Goal: Information Seeking & Learning: Learn about a topic

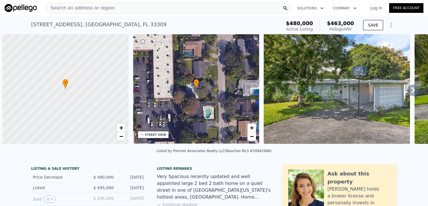
scroll to position [0, 2]
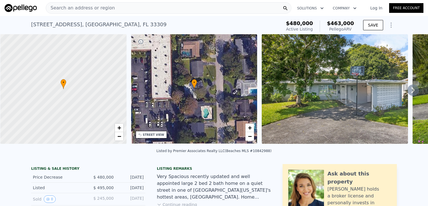
click at [103, 8] on span "Search an address or region" at bounding box center [80, 8] width 69 height 7
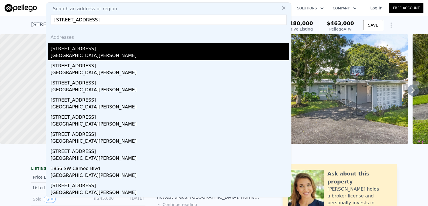
type input "[STREET_ADDRESS]"
click at [71, 49] on div "[STREET_ADDRESS]" at bounding box center [170, 47] width 238 height 9
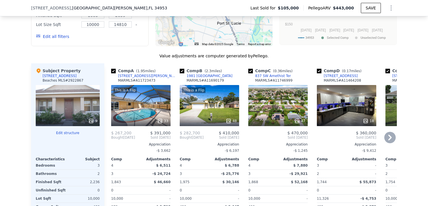
scroll to position [483, 0]
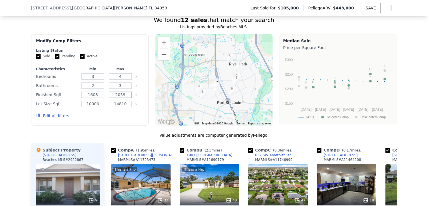
click at [122, 96] on input "2059" at bounding box center [120, 95] width 23 height 6
click at [99, 98] on input "1608" at bounding box center [92, 95] width 23 height 6
type input "1"
type input "2000"
type input "2500"
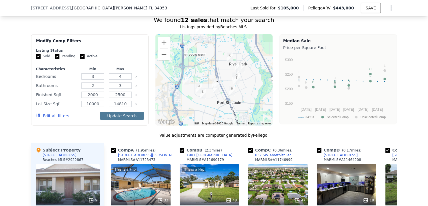
click at [122, 116] on button "Update Search" at bounding box center [121, 116] width 43 height 8
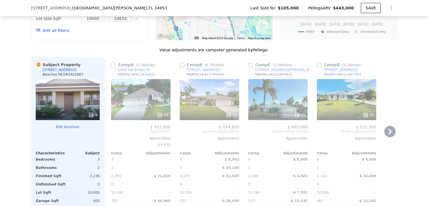
scroll to position [626, 0]
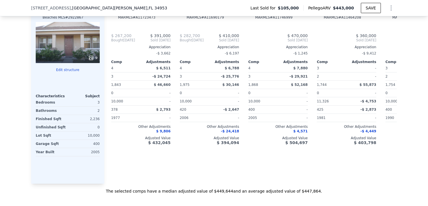
type input "1608"
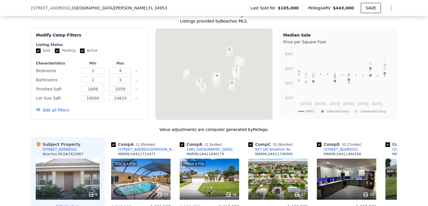
scroll to position [483, 0]
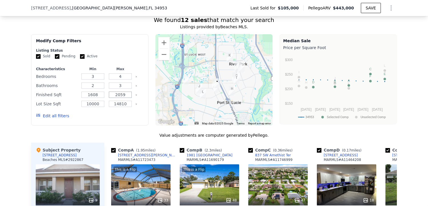
click at [122, 96] on input "2059" at bounding box center [120, 95] width 23 height 6
type input "2500"
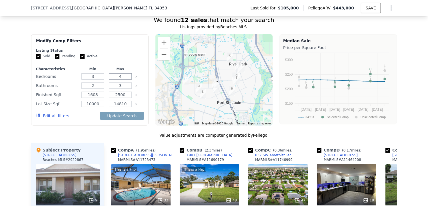
click at [121, 80] on input "4" at bounding box center [120, 76] width 23 height 6
type input "3"
click at [121, 88] on input "3" at bounding box center [120, 86] width 23 height 6
type input "2"
click at [99, 98] on input "1608" at bounding box center [92, 95] width 23 height 6
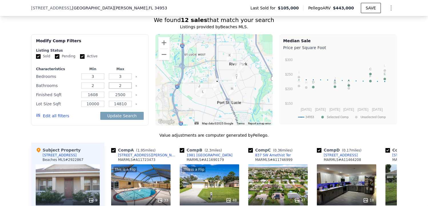
click at [124, 89] on input "2" at bounding box center [120, 86] width 23 height 6
click at [96, 98] on input "1608" at bounding box center [92, 95] width 23 height 6
type input "1"
type input "2000"
click at [124, 119] on button "Update Search" at bounding box center [121, 116] width 43 height 8
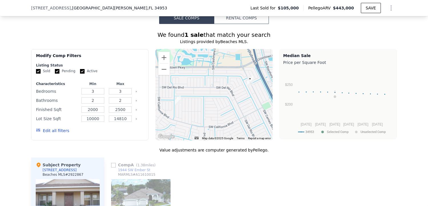
scroll to position [455, 0]
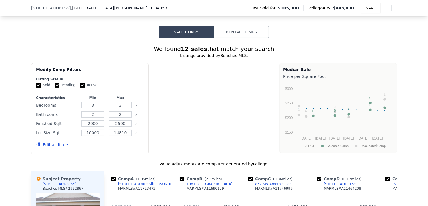
type input "4"
type input "3"
type input "1608"
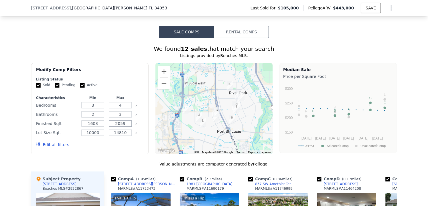
click at [123, 126] on input "2059" at bounding box center [120, 123] width 23 height 6
type input "2"
type input "2600"
click at [130, 147] on button "Update Search" at bounding box center [121, 145] width 43 height 8
checkbox input "false"
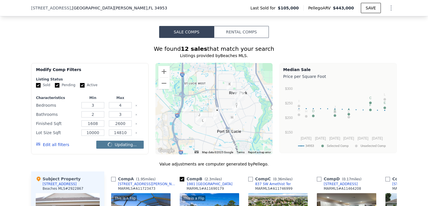
checkbox input "false"
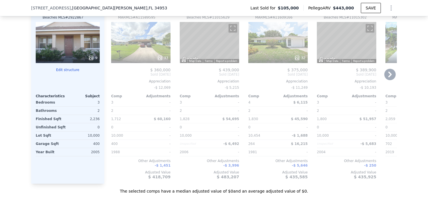
scroll to position [598, 0]
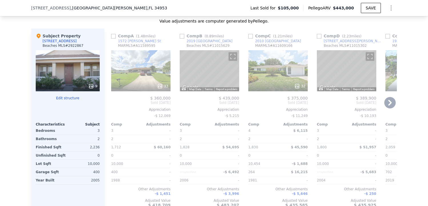
click at [180, 39] on input "checkbox" at bounding box center [182, 36] width 5 height 5
checkbox input "true"
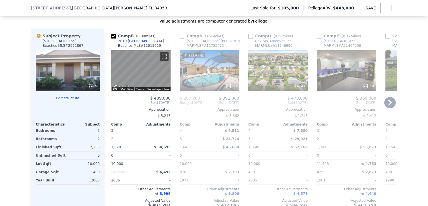
click at [248, 39] on input "checkbox" at bounding box center [250, 36] width 5 height 5
checkbox input "true"
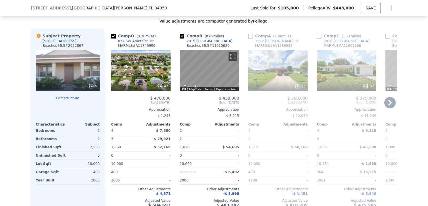
click at [390, 105] on icon at bounding box center [389, 102] width 11 height 11
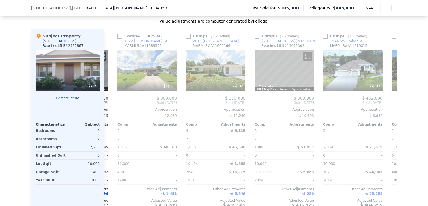
scroll to position [0, 137]
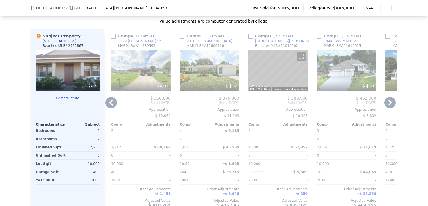
click at [390, 105] on icon at bounding box center [389, 102] width 11 height 11
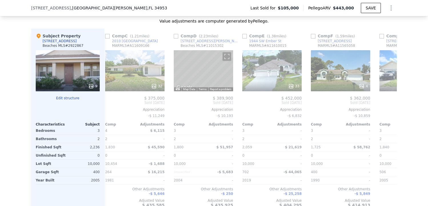
scroll to position [0, 274]
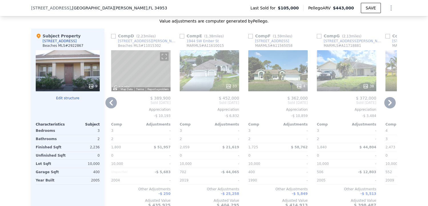
click at [390, 105] on icon at bounding box center [389, 102] width 11 height 11
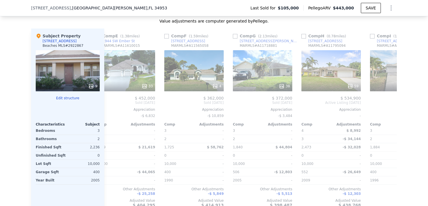
scroll to position [0, 411]
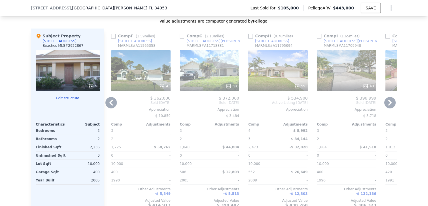
click at [248, 37] on input "checkbox" at bounding box center [250, 36] width 5 height 5
checkbox input "true"
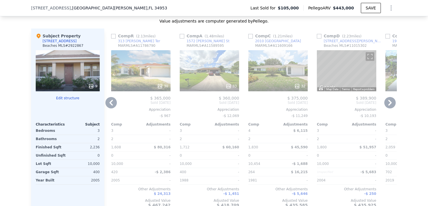
click at [389, 105] on icon at bounding box center [389, 103] width 3 height 6
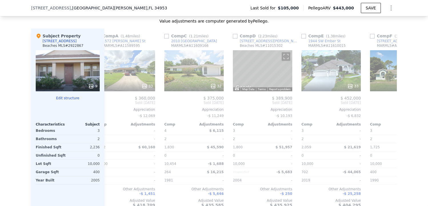
scroll to position [0, 548]
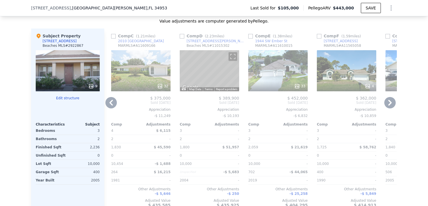
click at [389, 105] on icon at bounding box center [389, 103] width 3 height 6
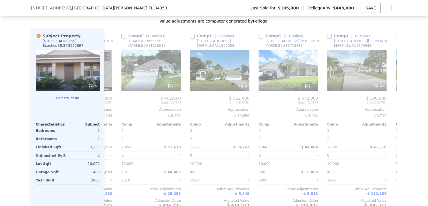
scroll to position [0, 685]
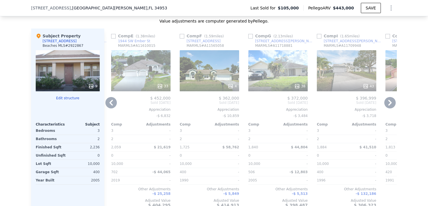
click at [389, 105] on icon at bounding box center [389, 103] width 3 height 6
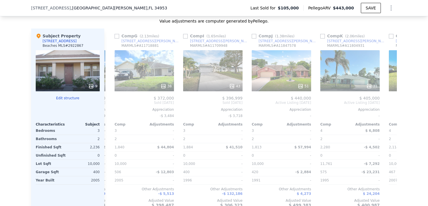
scroll to position [0, 822]
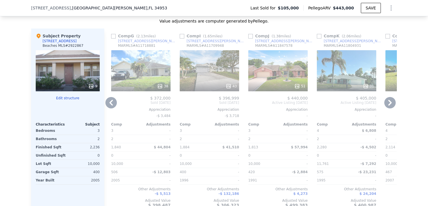
click at [389, 105] on icon at bounding box center [389, 103] width 3 height 6
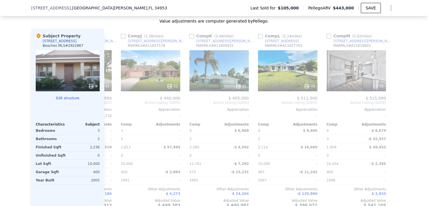
scroll to position [0, 955]
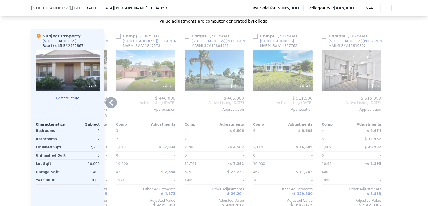
click at [389, 105] on div at bounding box center [392, 121] width 9 height 184
click at [322, 39] on input "checkbox" at bounding box center [324, 36] width 5 height 5
checkbox input "true"
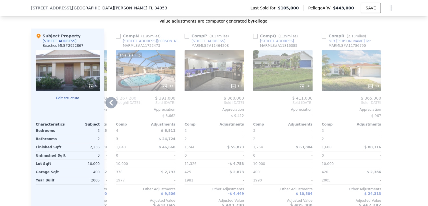
click at [111, 104] on icon at bounding box center [110, 102] width 11 height 11
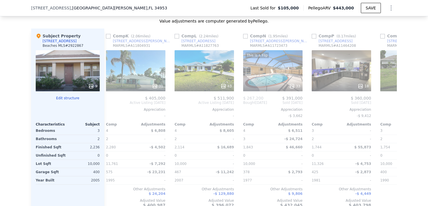
scroll to position [0, 817]
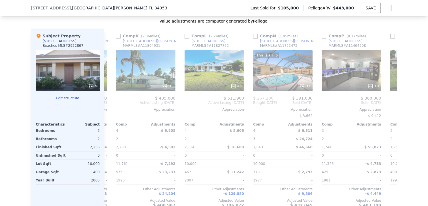
click at [111, 104] on div "Comp O ( 0.36 miles) 837 SW Amethist Ter MARMLS # A11746999 47 $ 470,000 Sold […" at bounding box center [250, 121] width 292 height 184
click at [110, 106] on icon at bounding box center [110, 102] width 11 height 11
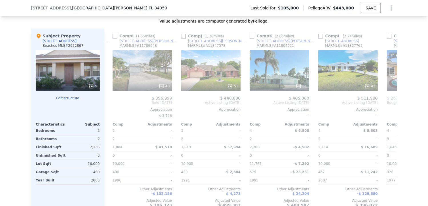
scroll to position [0, 680]
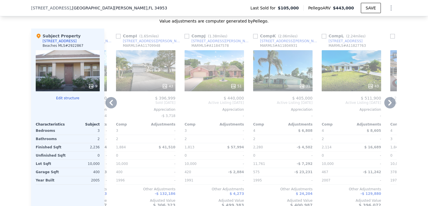
click at [110, 105] on icon at bounding box center [110, 102] width 11 height 11
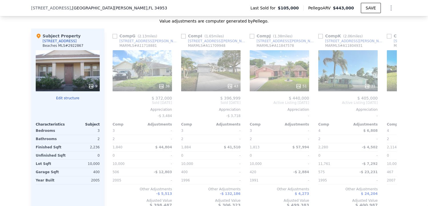
scroll to position [0, 543]
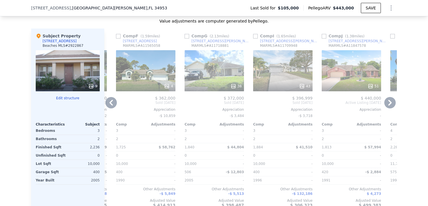
click at [111, 105] on icon at bounding box center [110, 102] width 11 height 11
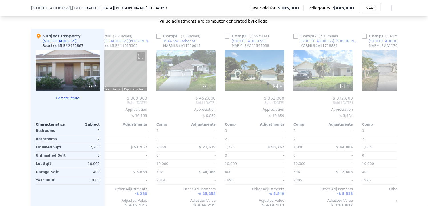
scroll to position [0, 406]
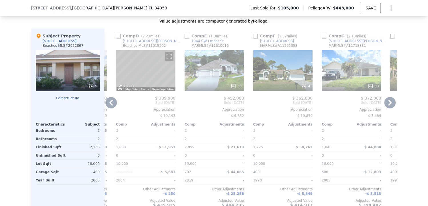
click at [111, 107] on icon at bounding box center [110, 102] width 11 height 11
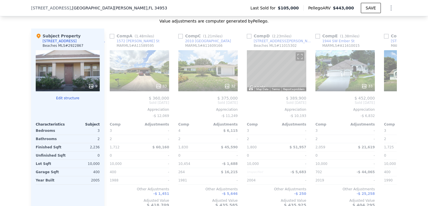
scroll to position [0, 269]
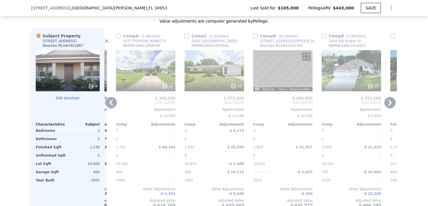
click at [111, 107] on icon at bounding box center [110, 102] width 11 height 11
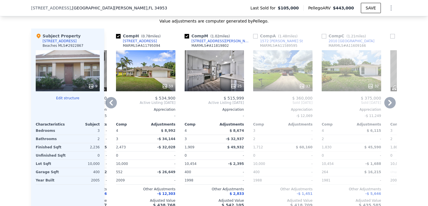
click at [111, 107] on icon at bounding box center [110, 102] width 11 height 11
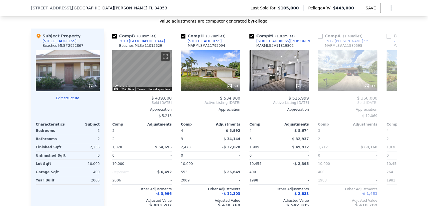
scroll to position [0, 0]
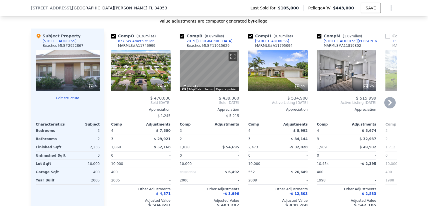
click at [111, 105] on span "Sold [DATE]" at bounding box center [140, 103] width 59 height 5
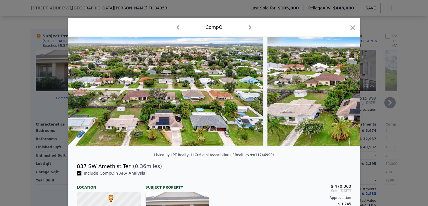
click at [354, 27] on icon "button" at bounding box center [353, 28] width 8 height 8
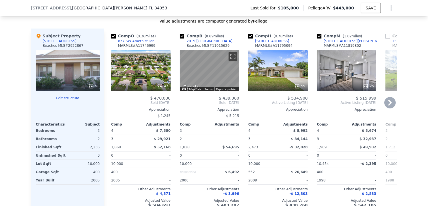
scroll to position [626, 0]
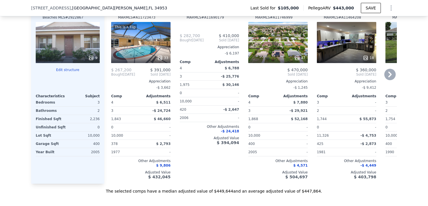
type input "2059"
checkbox input "true"
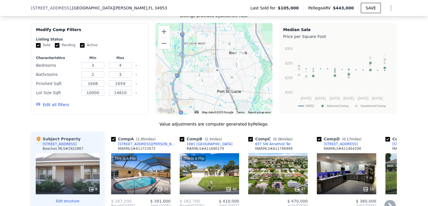
scroll to position [483, 0]
